Goal: Find specific page/section

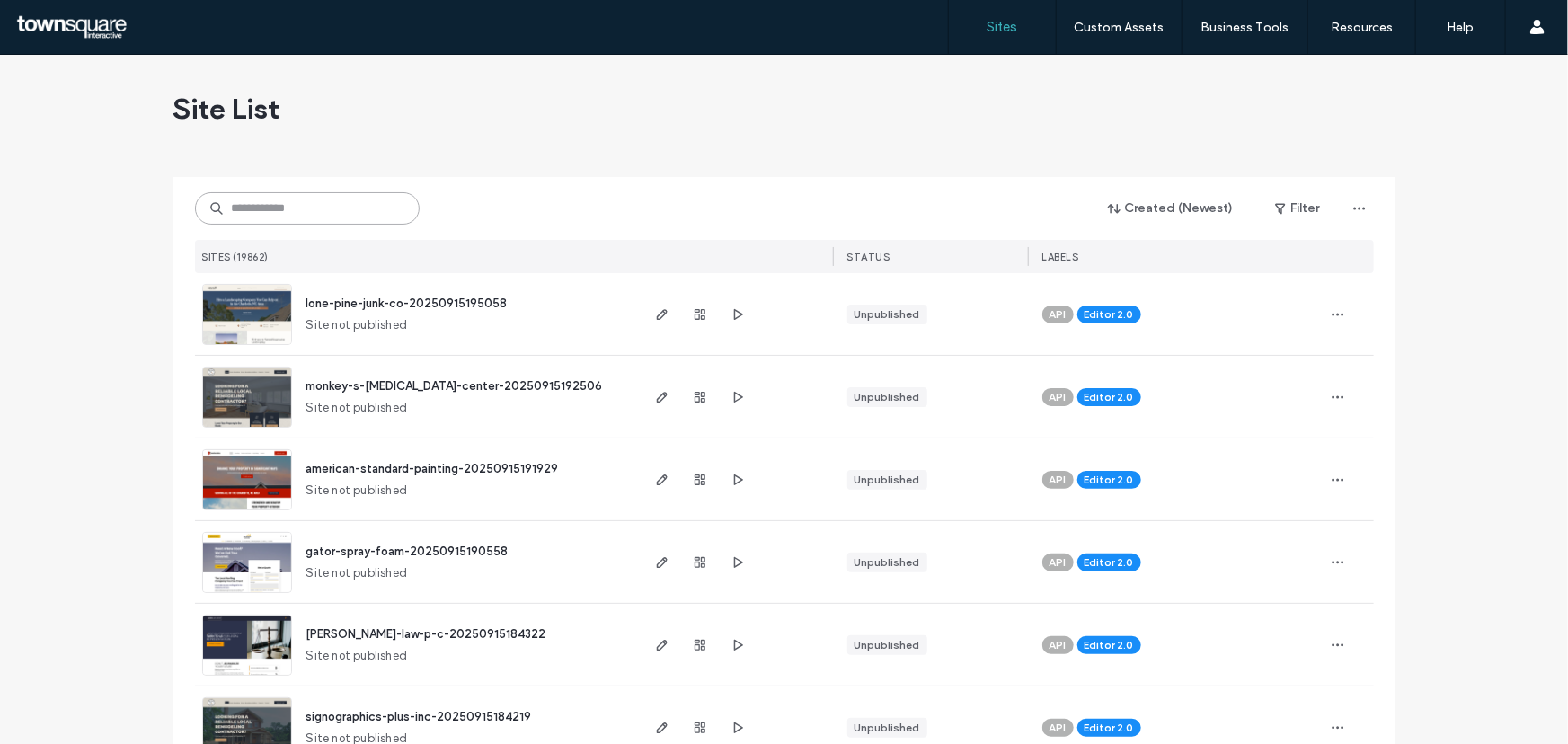
click at [278, 194] on input at bounding box center [307, 208] width 225 height 33
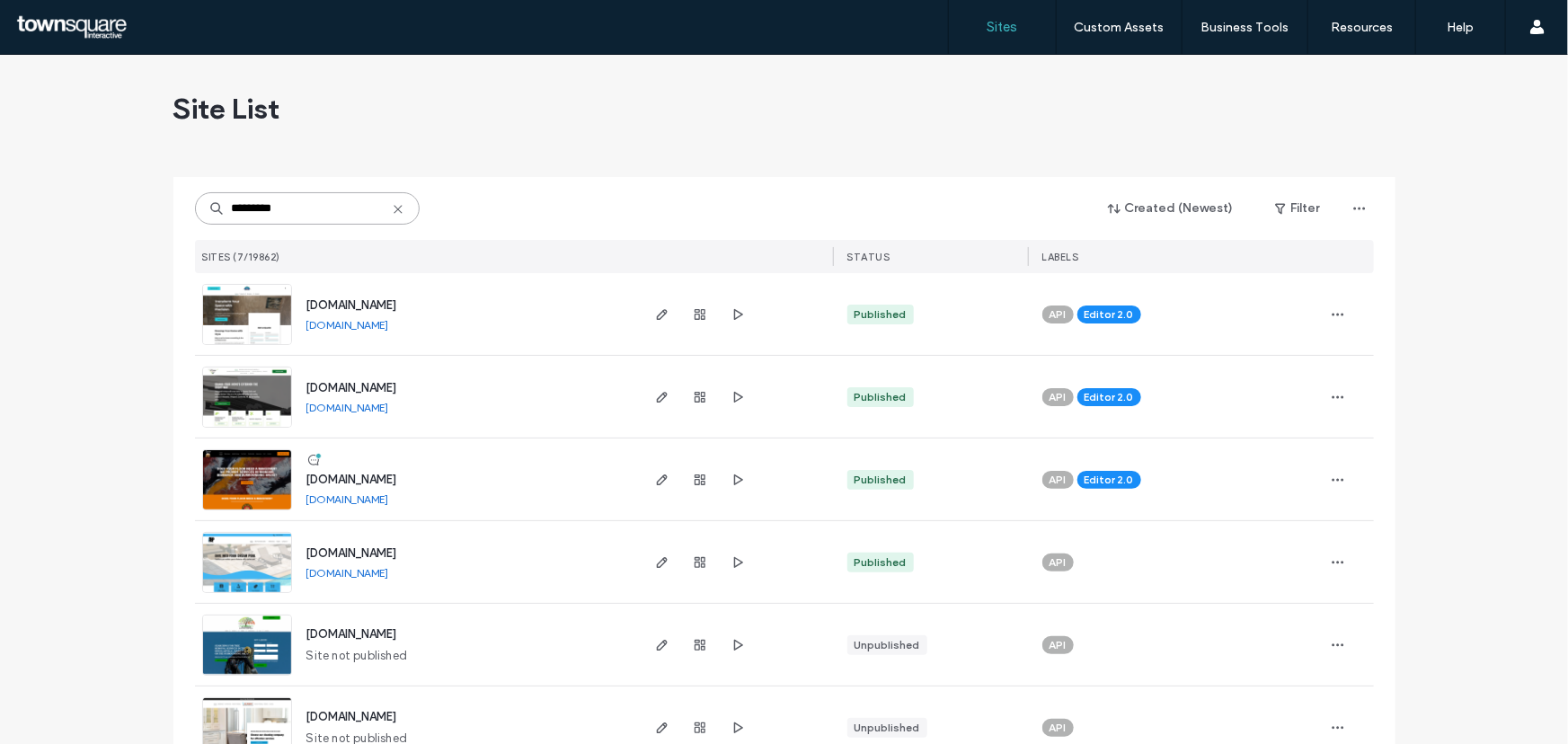
type input "*********"
click at [244, 484] on img at bounding box center [247, 511] width 88 height 122
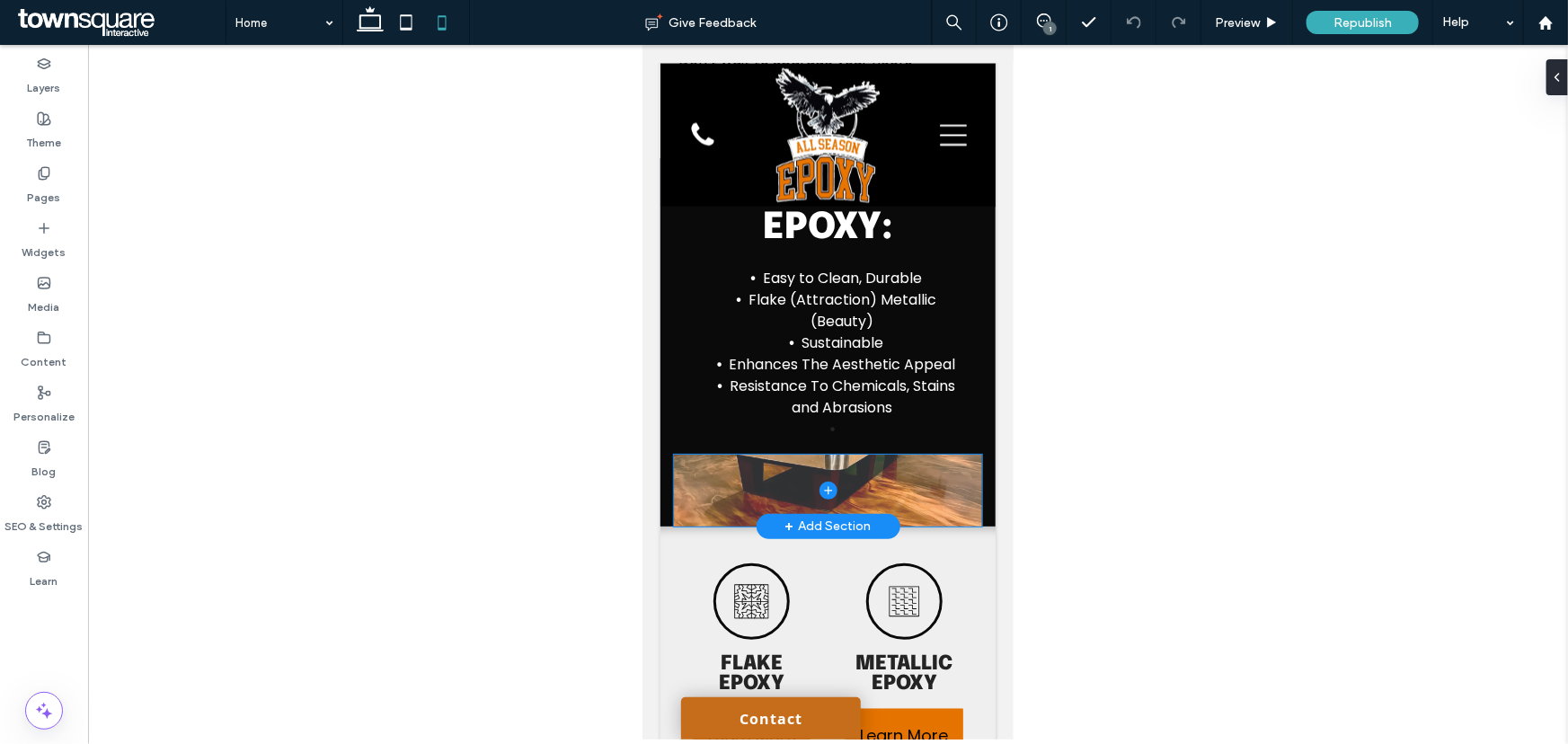
click at [875, 455] on span at bounding box center [827, 489] width 308 height 72
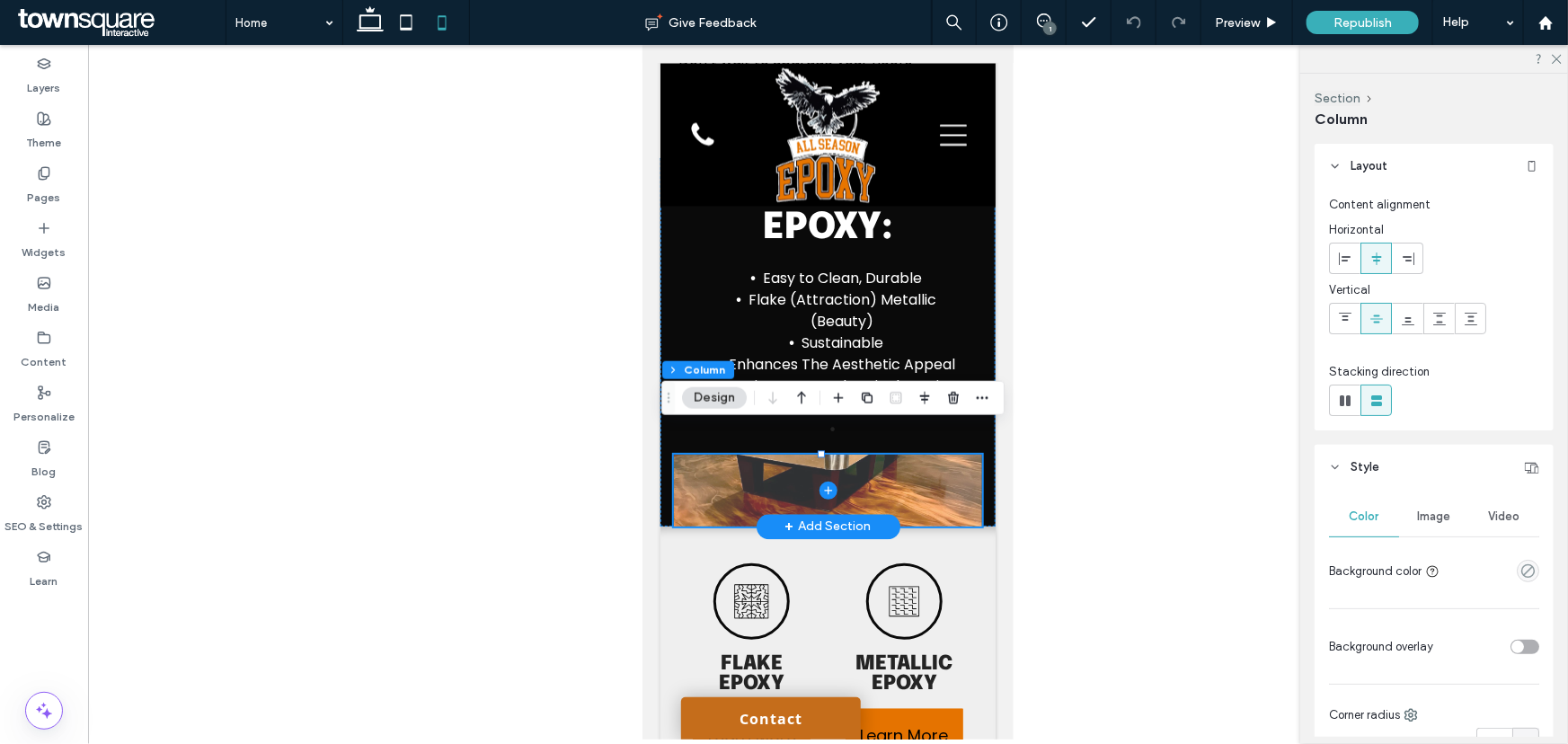
click at [908, 464] on span at bounding box center [827, 489] width 308 height 72
click at [914, 454] on span at bounding box center [827, 489] width 308 height 72
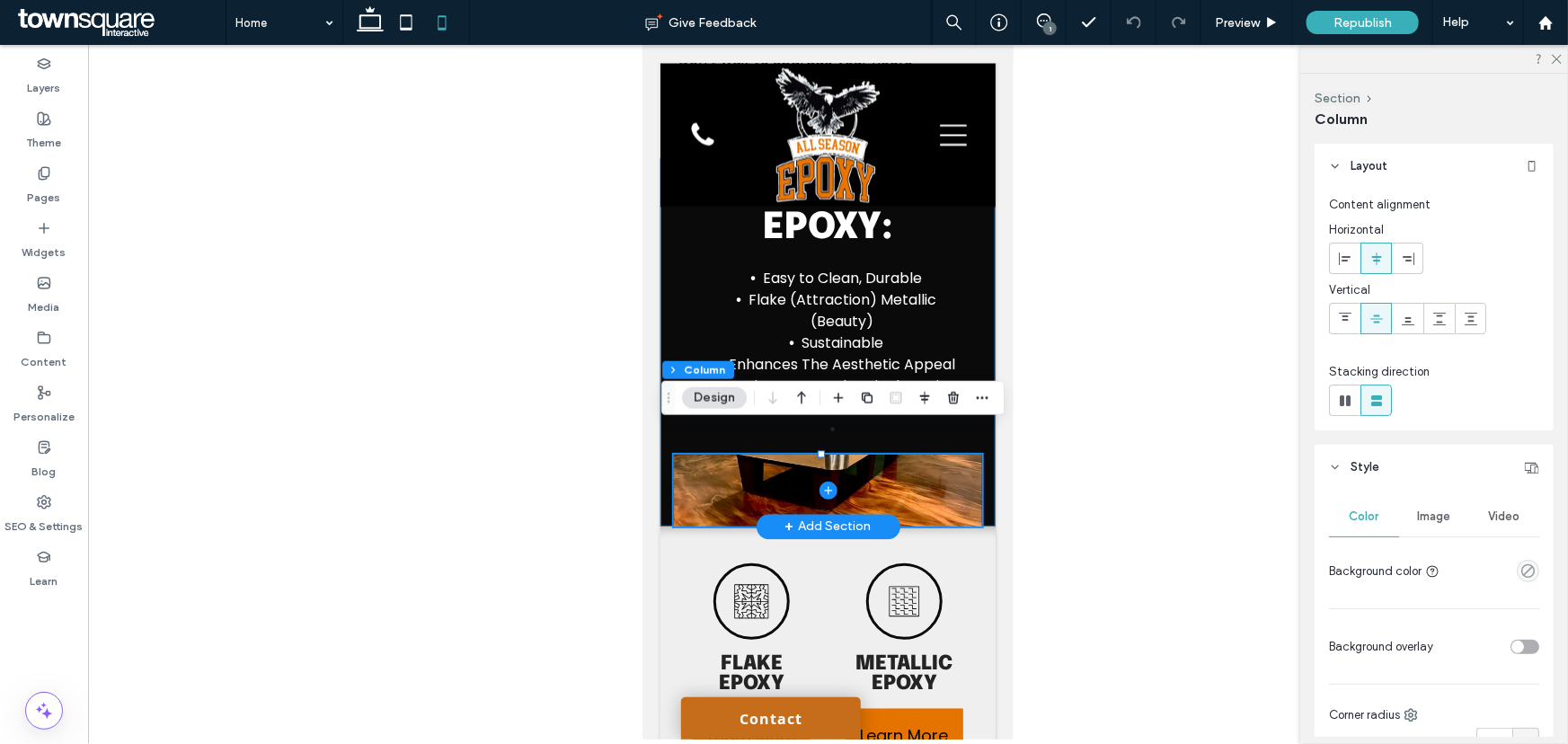
click at [971, 325] on div "Benefits of Epoxy: Easy to Clean, Durable Flake (Attraction) Metallic (Beauty) …" at bounding box center [827, 342] width 335 height 369
